Goal: Transaction & Acquisition: Purchase product/service

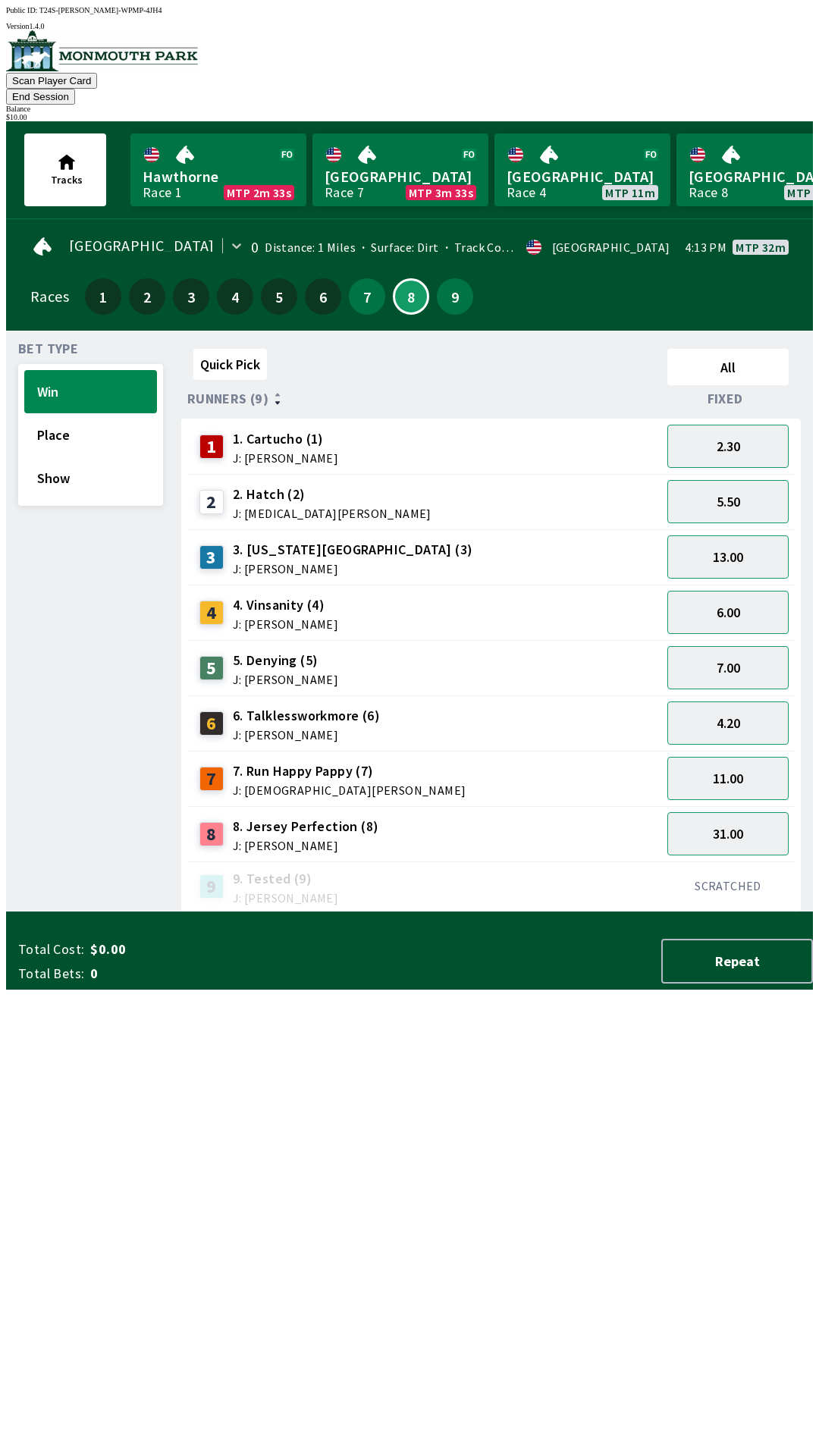
click at [447, 704] on div "6 6. Talklessworkmore (6) J: [PERSON_NAME]" at bounding box center [424, 723] width 462 height 38
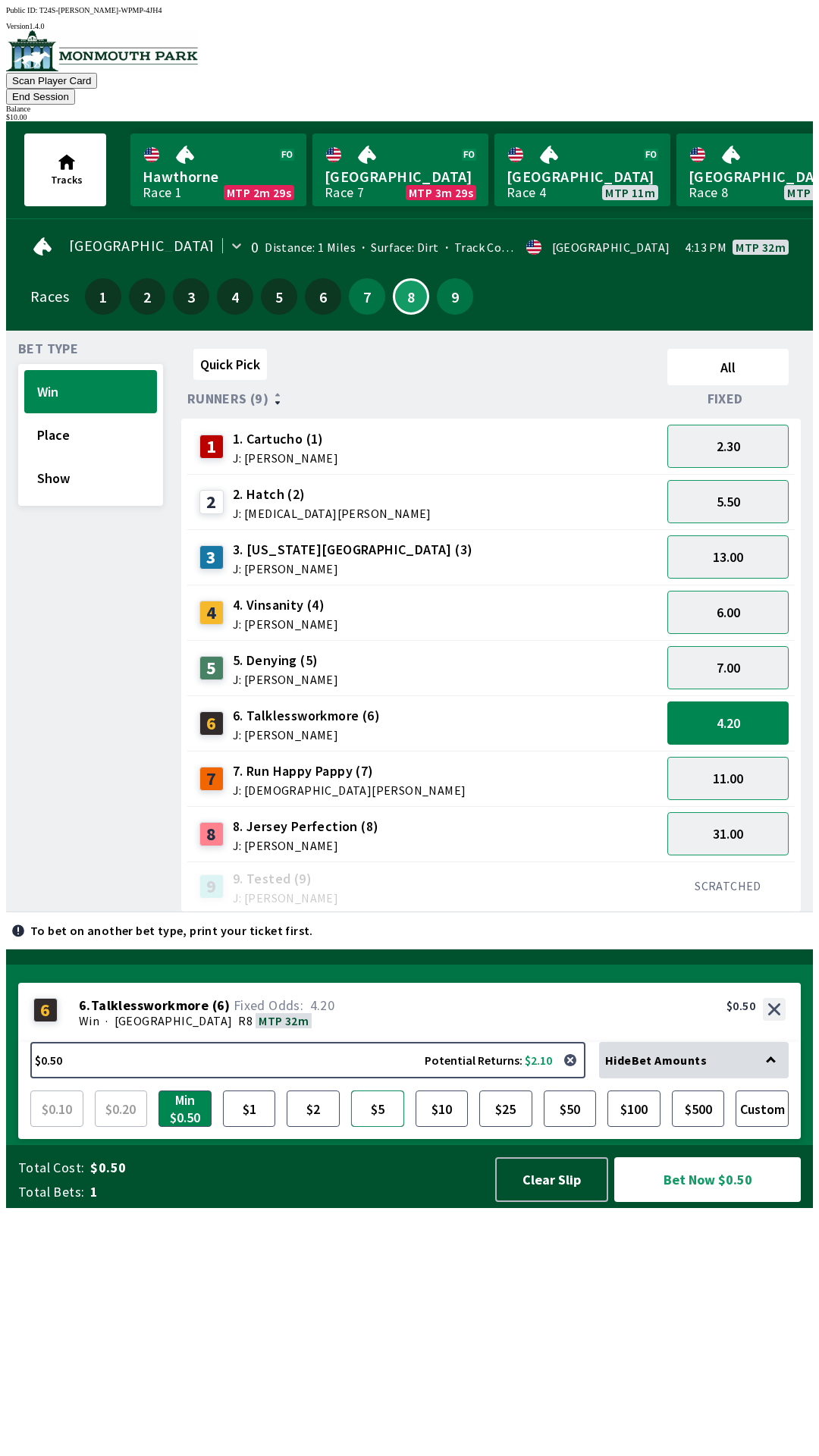
click at [381, 1127] on button "$5" at bounding box center [377, 1109] width 53 height 36
click at [48, 420] on button "Place" at bounding box center [90, 435] width 133 height 43
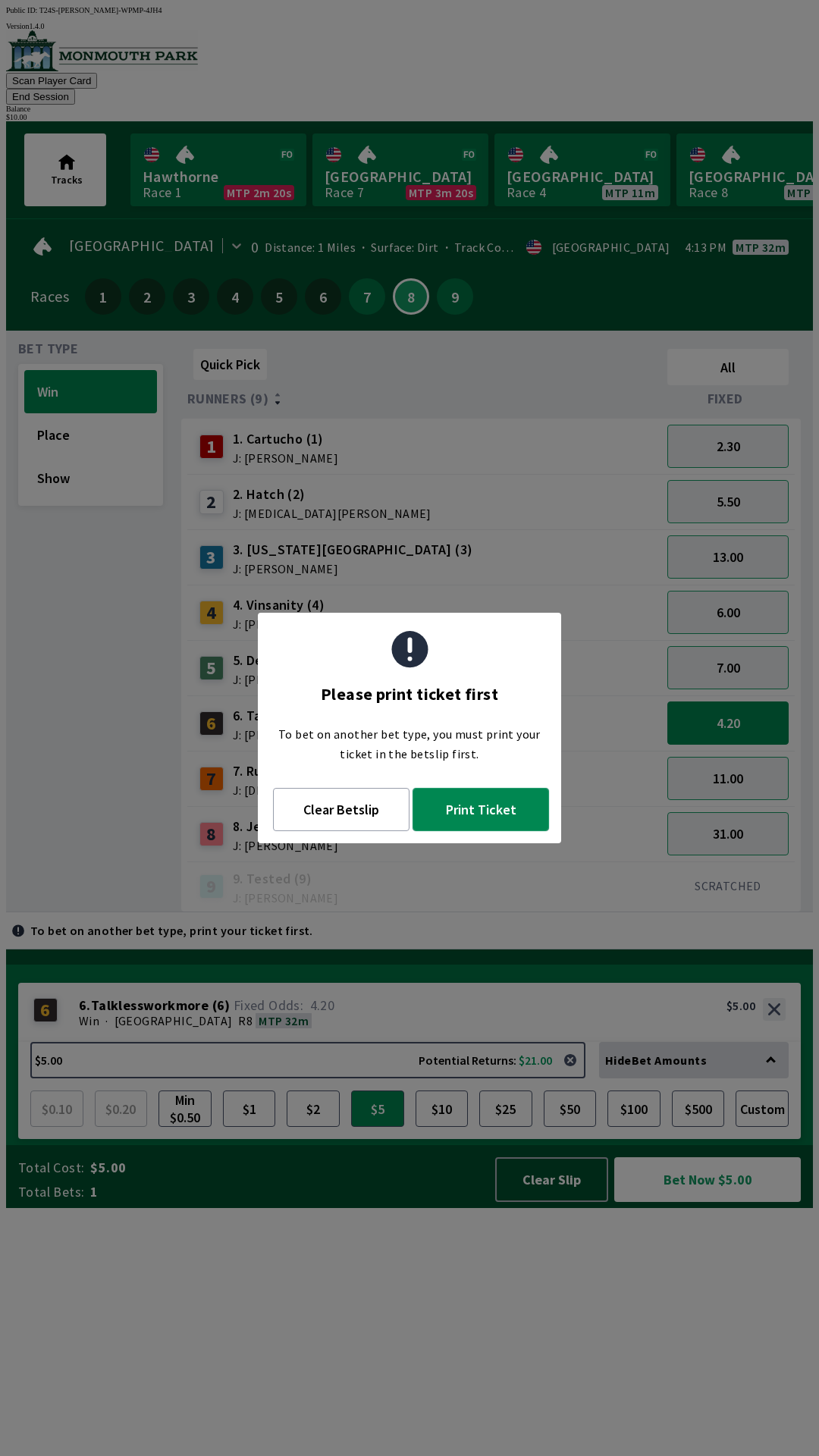
click at [473, 813] on button "Print Ticket" at bounding box center [481, 809] width 136 height 43
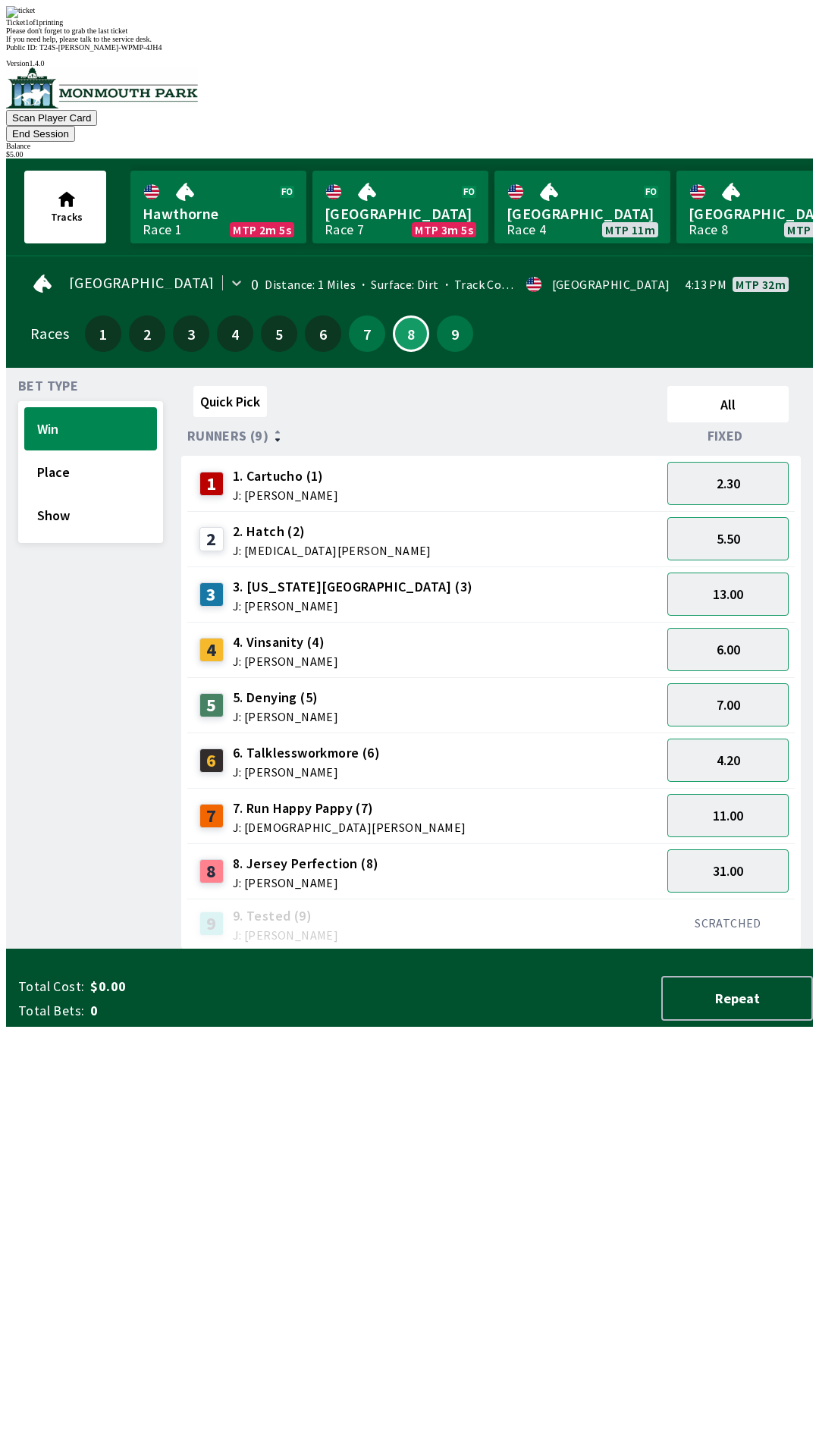
click at [317, 950] on div "Quick Pick All Runners (9) Fixed 1 1. Cartucho (1) J: [PERSON_NAME] 2.30 2 2. H…" at bounding box center [497, 665] width 632 height 570
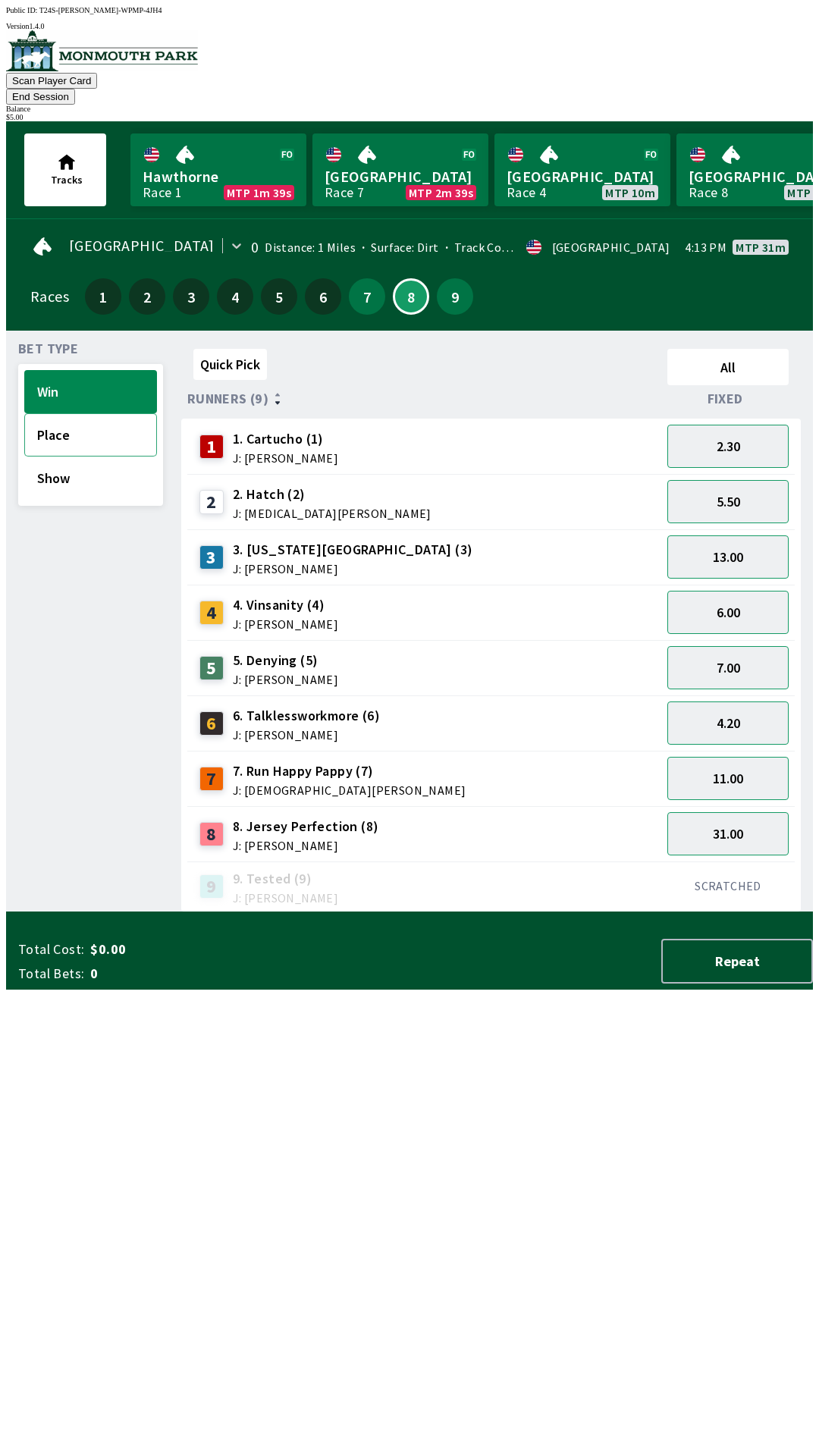
click at [56, 416] on button "Place" at bounding box center [90, 435] width 133 height 43
click at [714, 647] on button "3.20" at bounding box center [727, 668] width 121 height 43
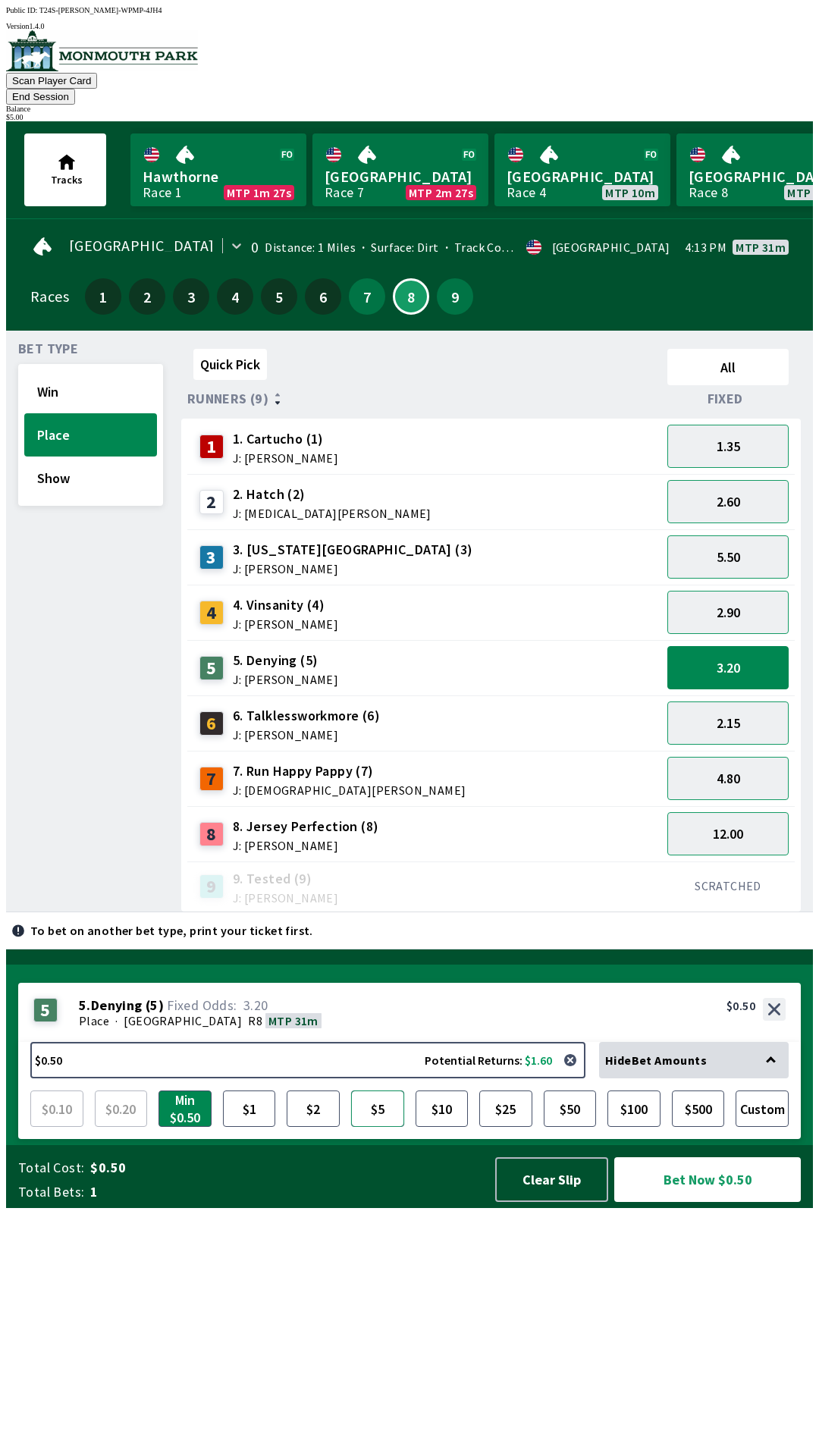
click at [376, 1127] on button "$5" at bounding box center [377, 1109] width 53 height 36
click at [688, 1202] on button "Bet Now $5.00" at bounding box center [708, 1180] width 187 height 45
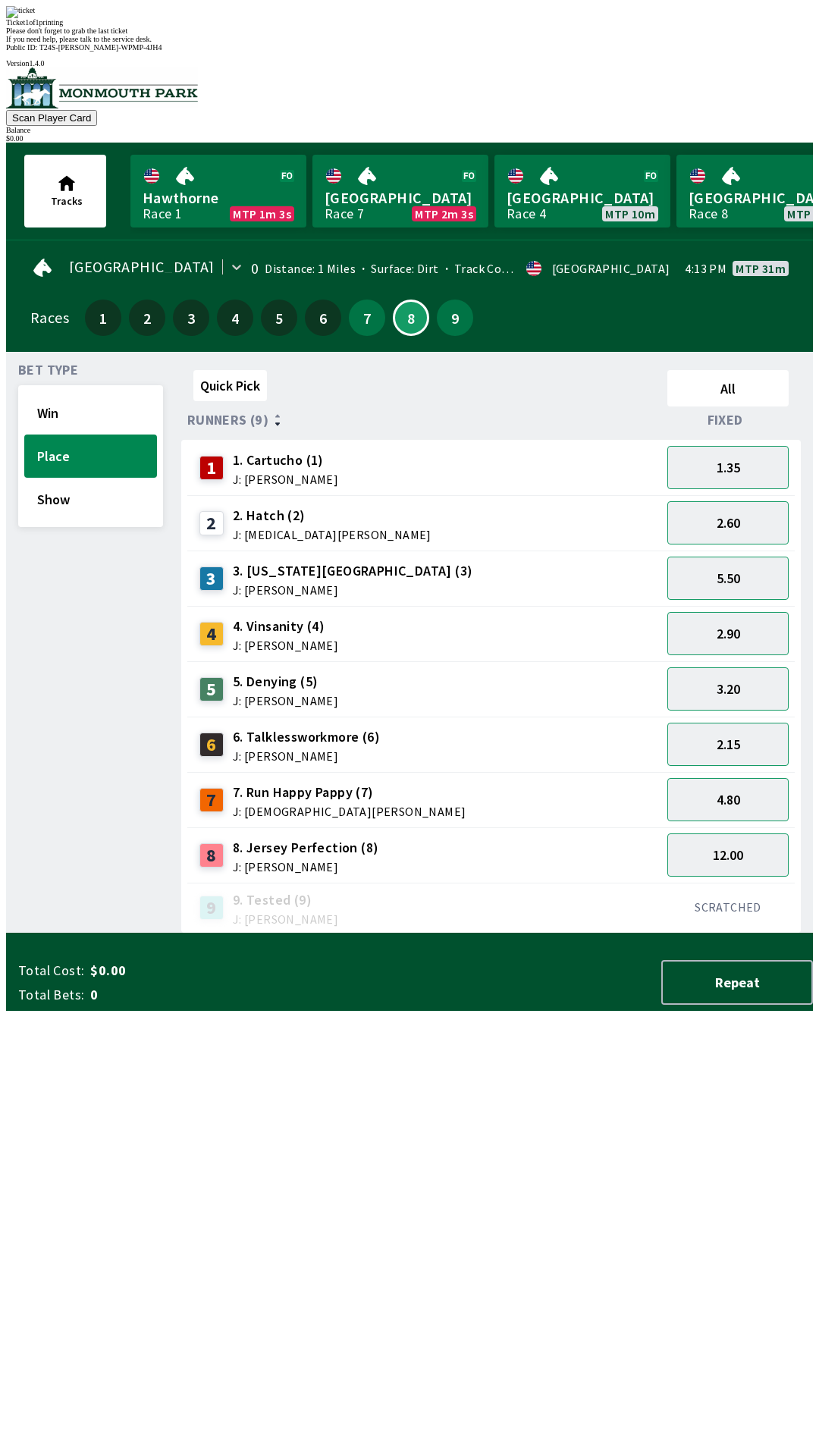
click at [333, 934] on div "Quick Pick All Runners (9) Fixed 1 1. Cartucho (1) J: [PERSON_NAME] 1.35 2 2. H…" at bounding box center [497, 649] width 632 height 570
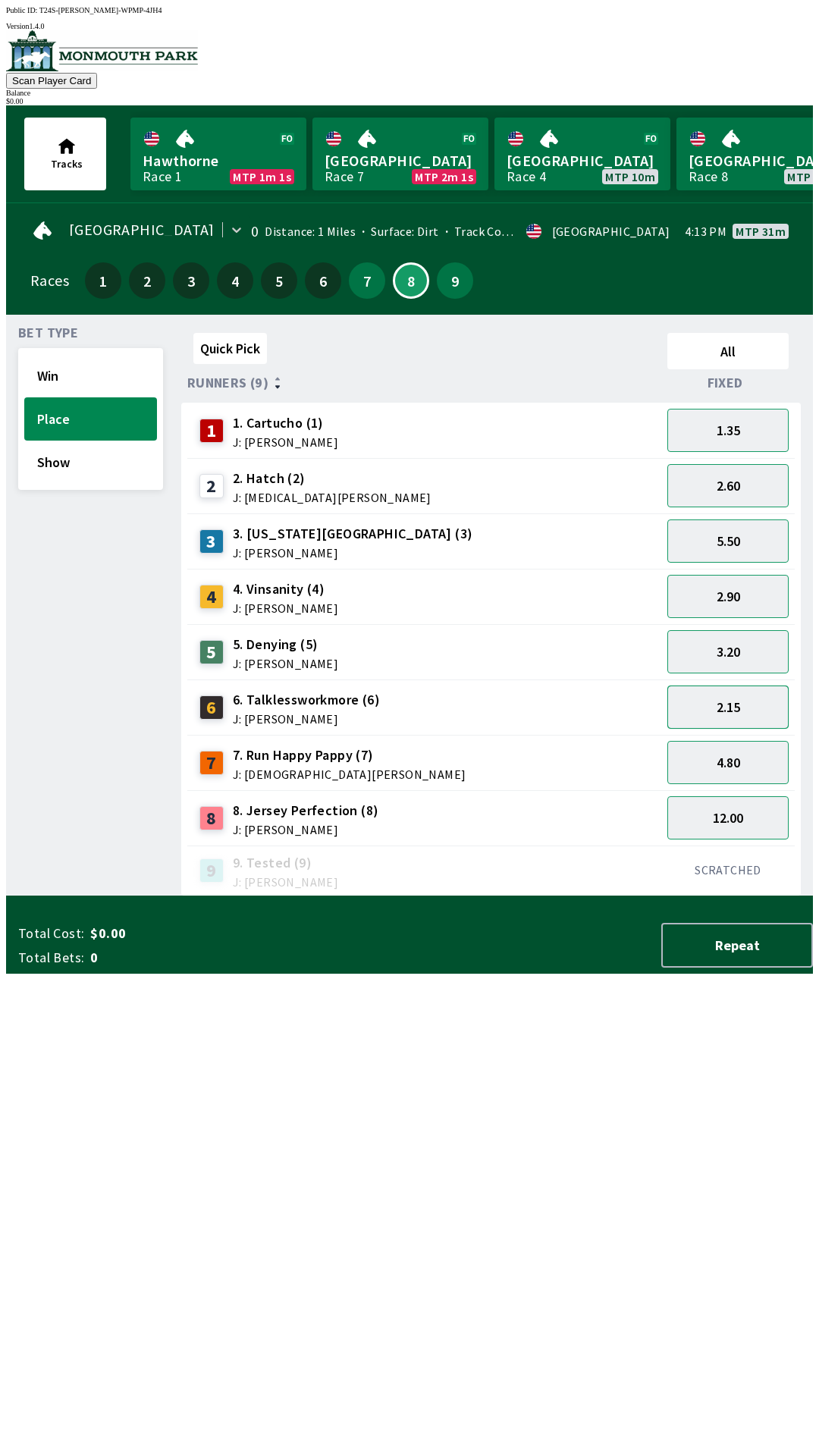
click at [712, 704] on button "2.15" at bounding box center [727, 707] width 121 height 43
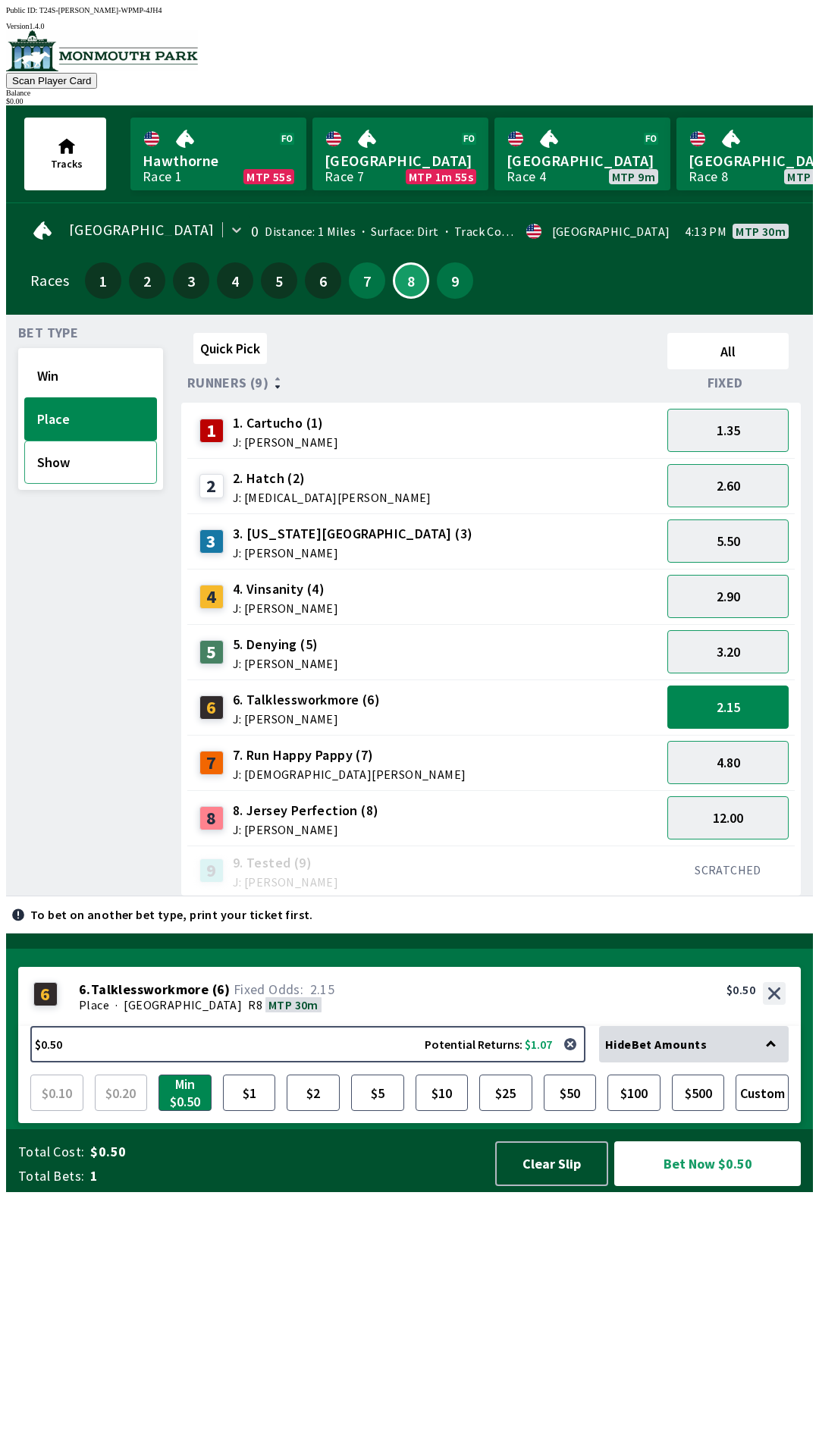
click at [64, 462] on button "Show" at bounding box center [90, 462] width 133 height 43
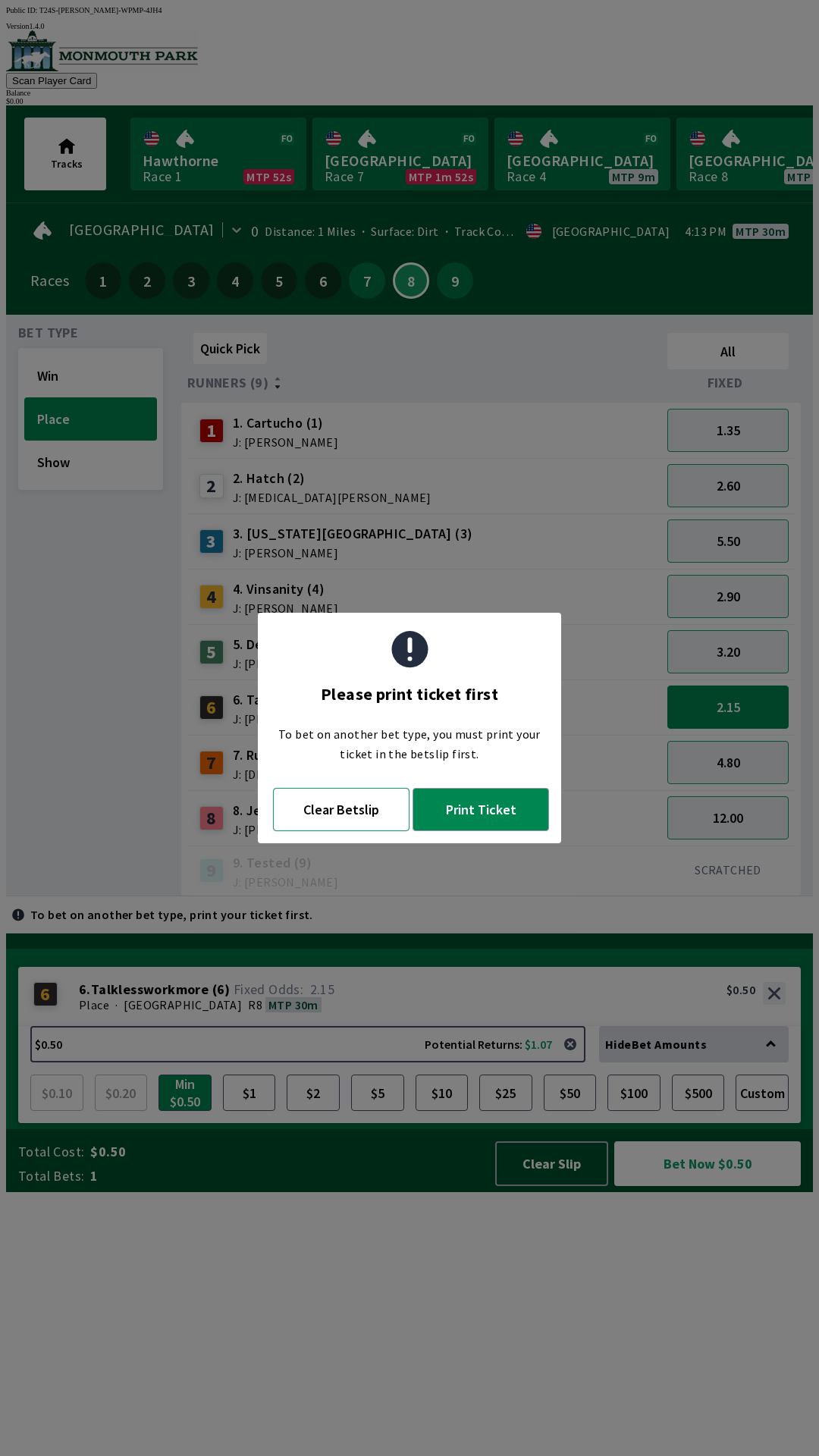
click at [362, 812] on button "Clear Betslip" at bounding box center [341, 809] width 136 height 43
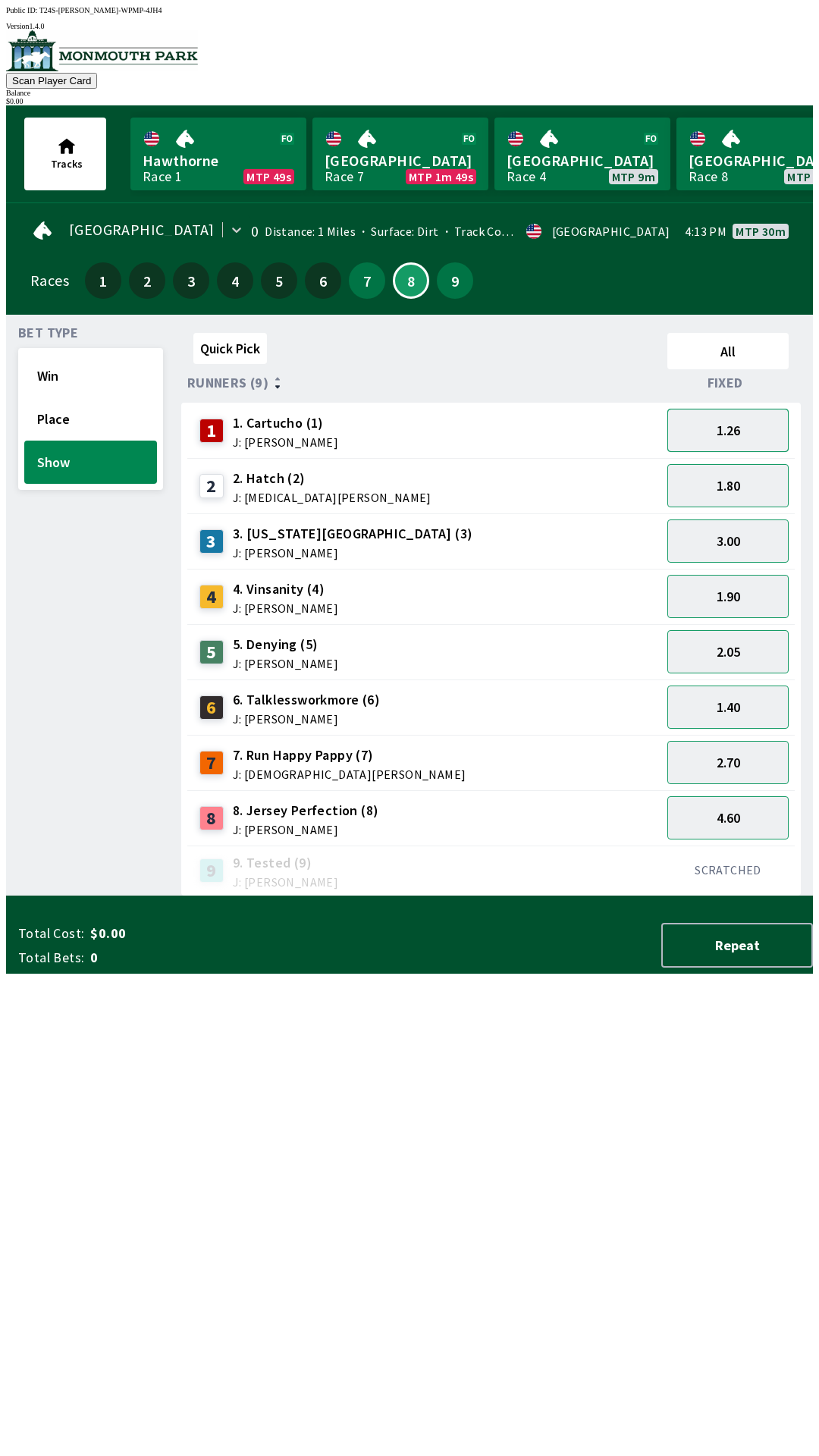
click at [709, 437] on button "1.26" at bounding box center [727, 430] width 121 height 43
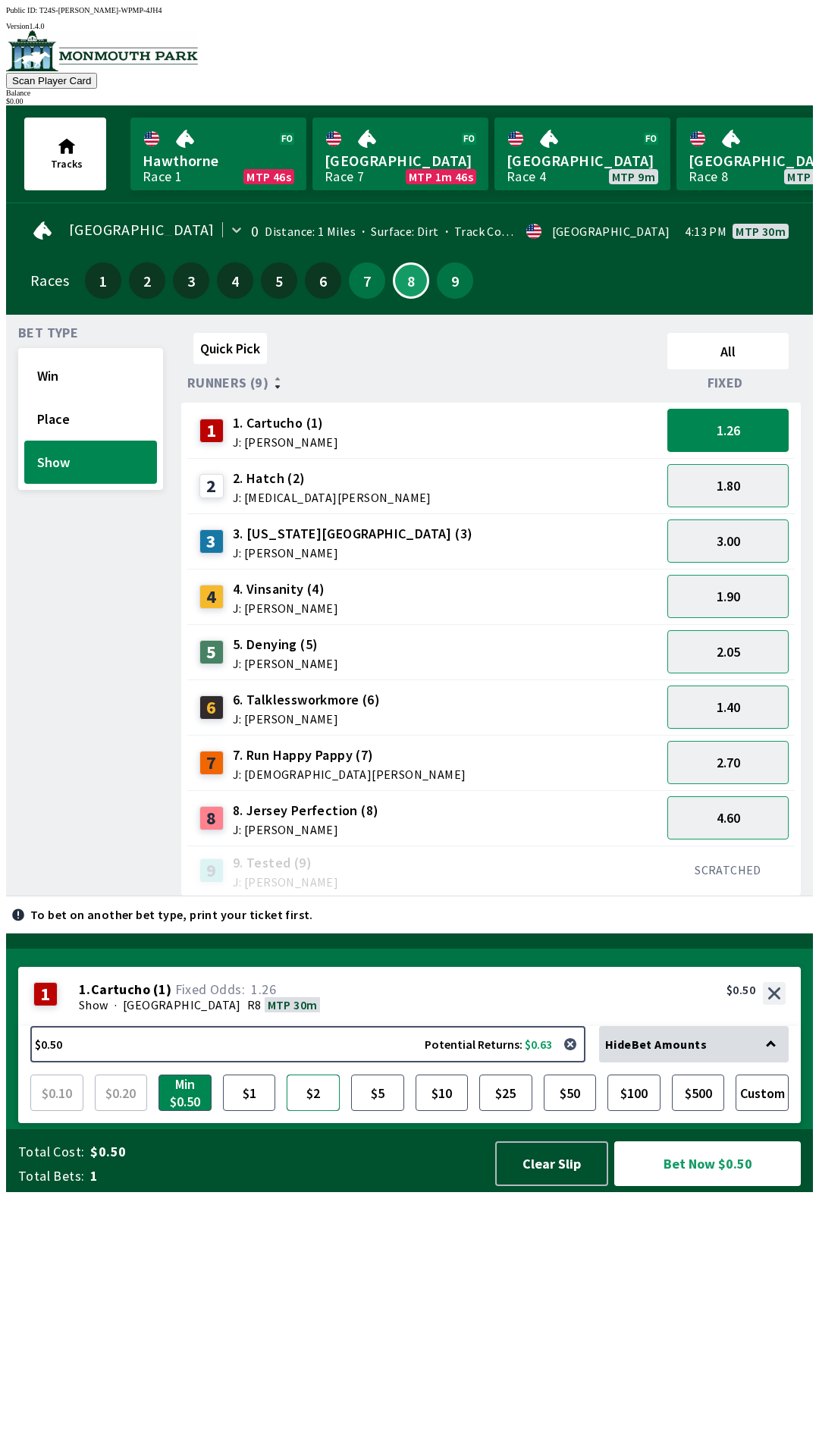
click at [318, 1112] on button "$2" at bounding box center [313, 1093] width 53 height 36
click at [673, 1186] on button "Bet Now $2.00" at bounding box center [708, 1164] width 187 height 45
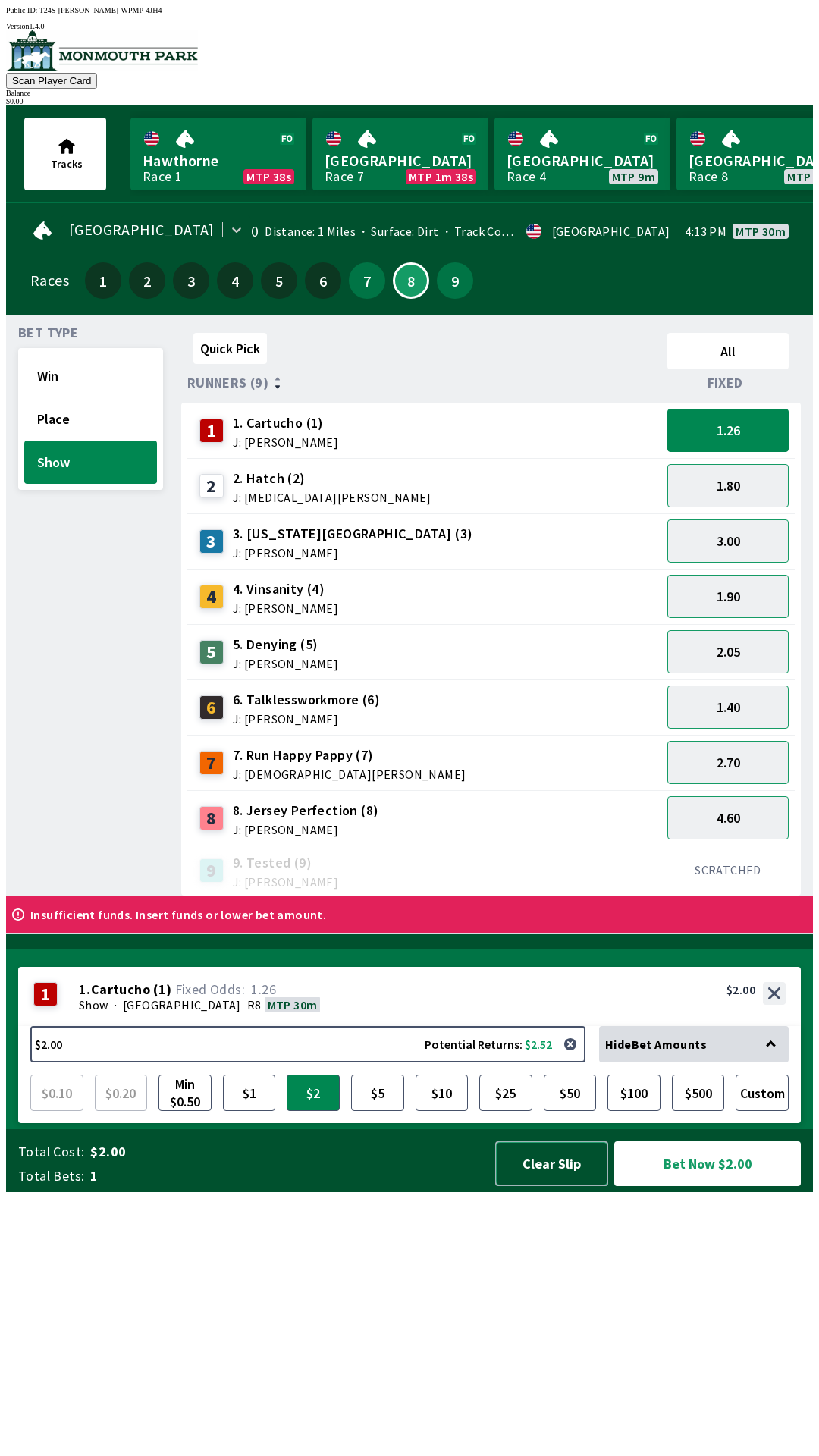
click at [559, 1186] on button "Clear Slip" at bounding box center [552, 1164] width 113 height 45
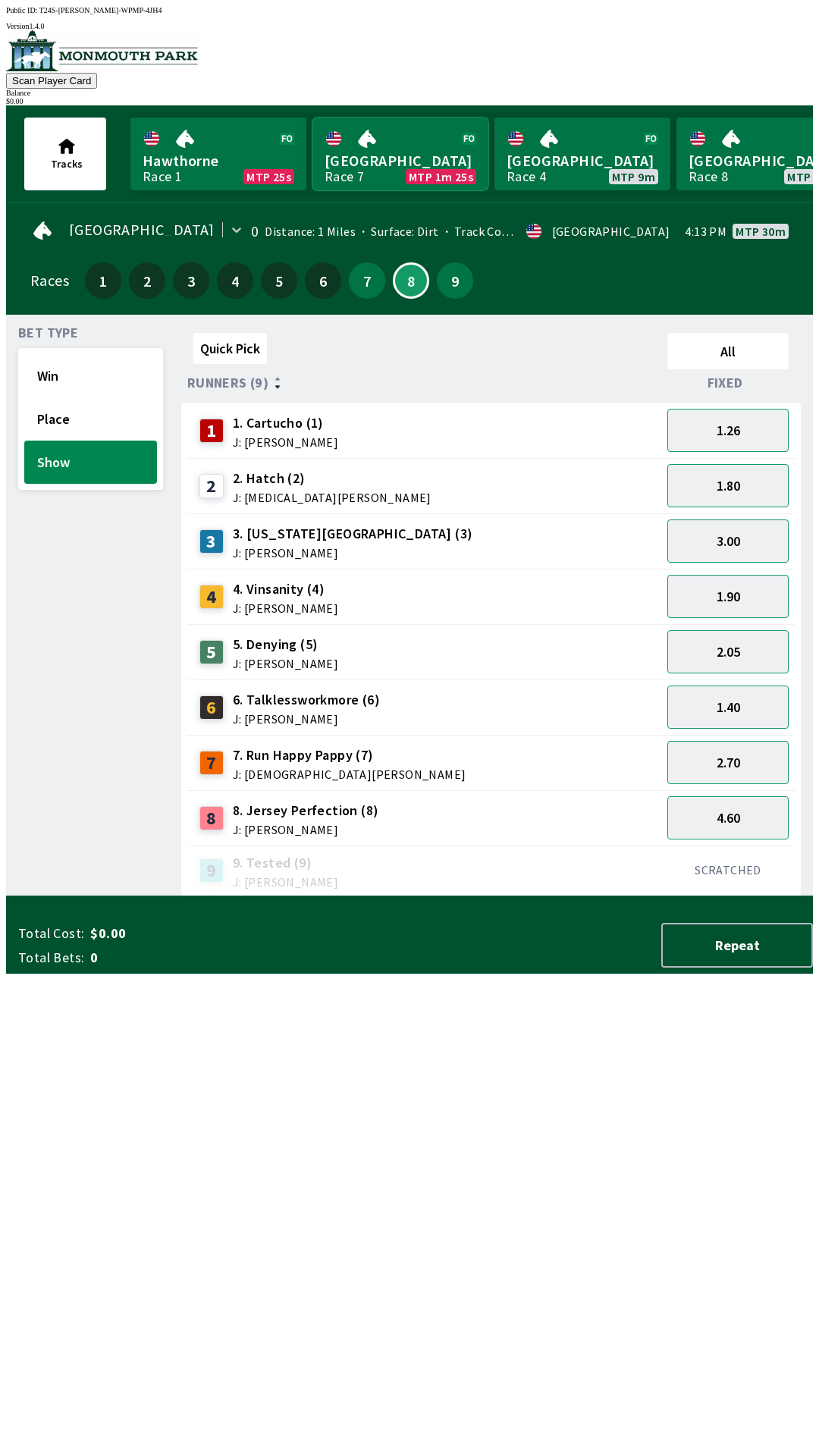
click at [431, 164] on link "Monmouth Park Race 7 MTP 1m 25s" at bounding box center [400, 154] width 176 height 73
